Goal: Task Accomplishment & Management: Manage account settings

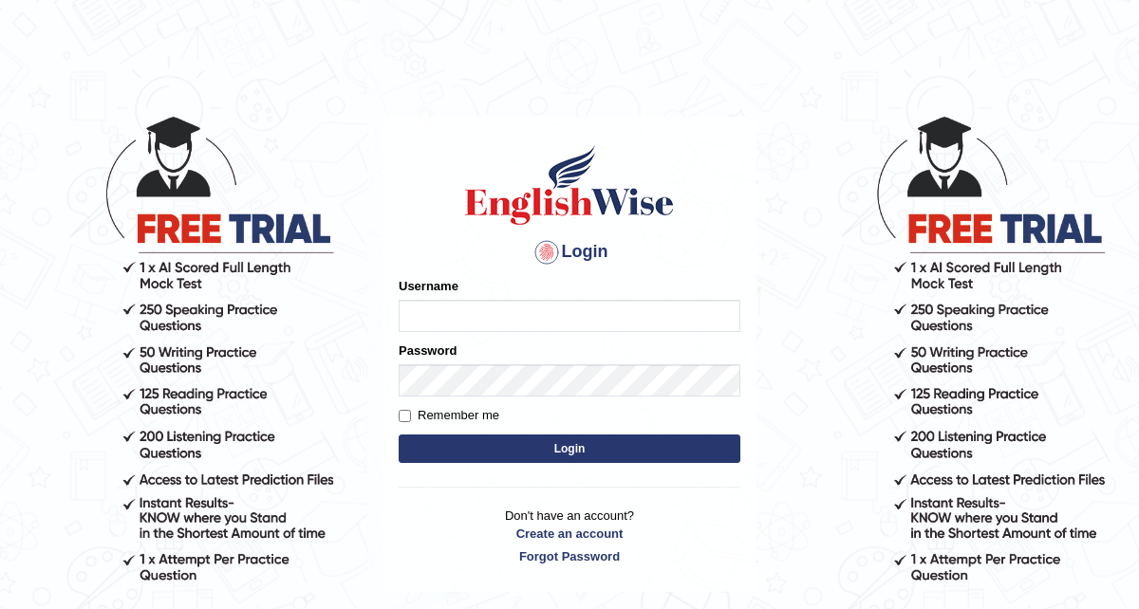
click at [493, 319] on input "Username" at bounding box center [570, 316] width 342 height 32
type input "Eunice7589"
click at [404, 415] on input "Remember me" at bounding box center [405, 416] width 12 height 12
checkbox input "true"
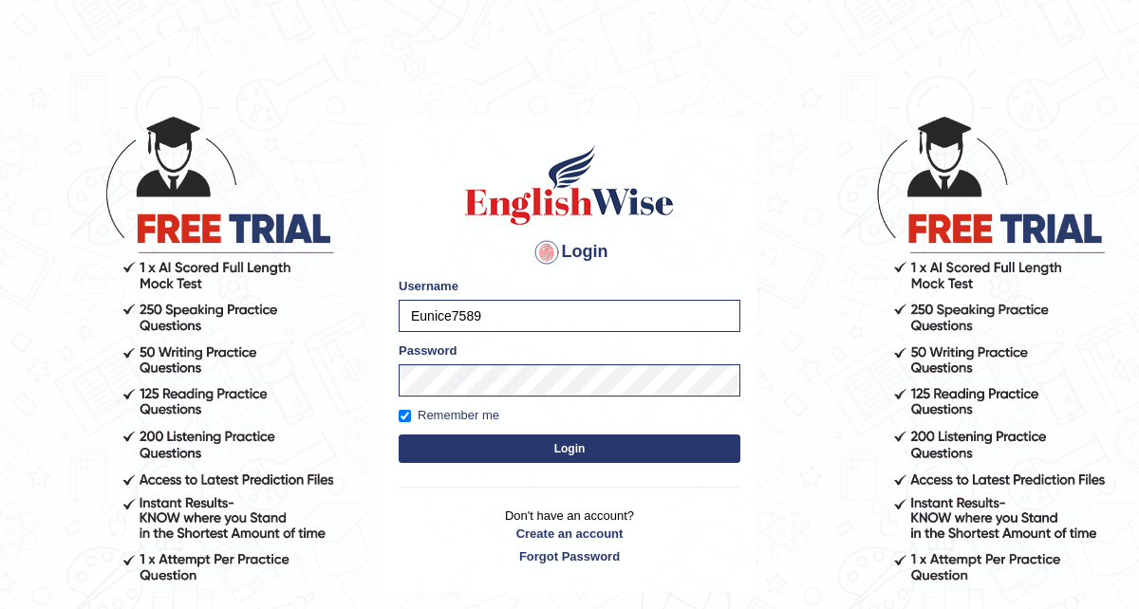
click at [516, 449] on button "Login" at bounding box center [570, 449] width 342 height 28
